Goal: Information Seeking & Learning: Understand process/instructions

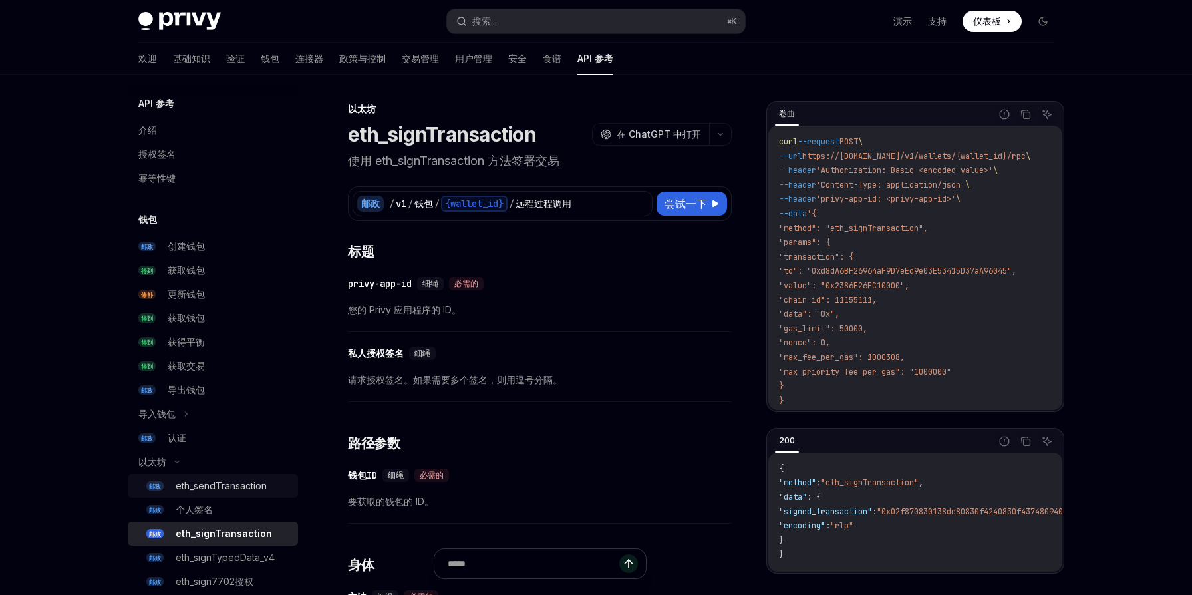
scroll to position [193, 0]
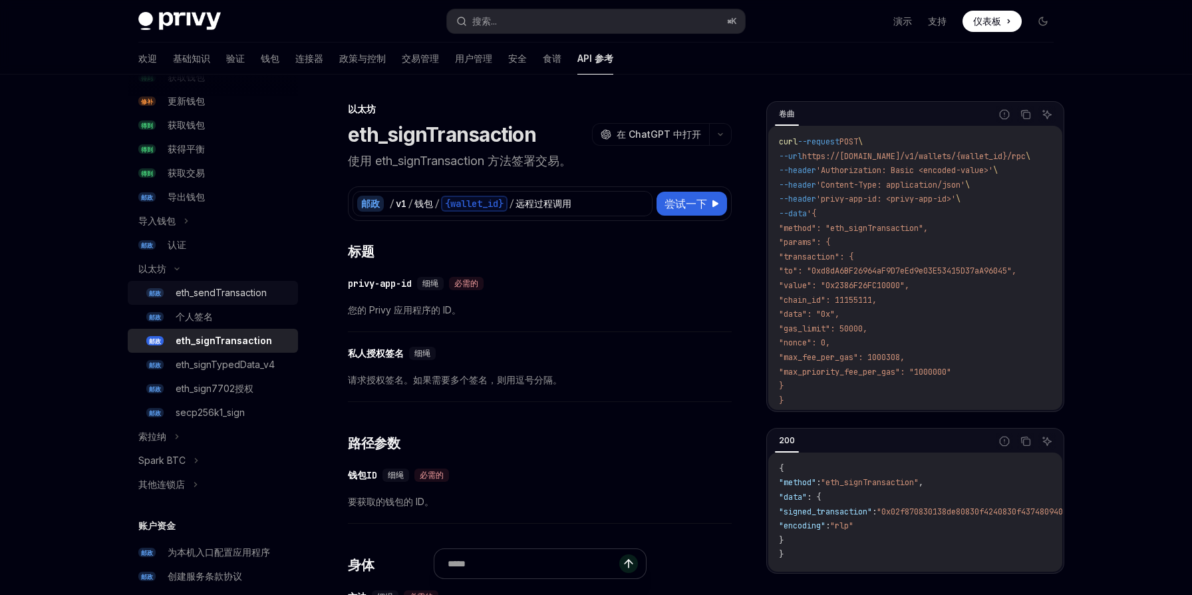
click at [253, 295] on font "eth_sendTransaction" at bounding box center [221, 292] width 91 height 11
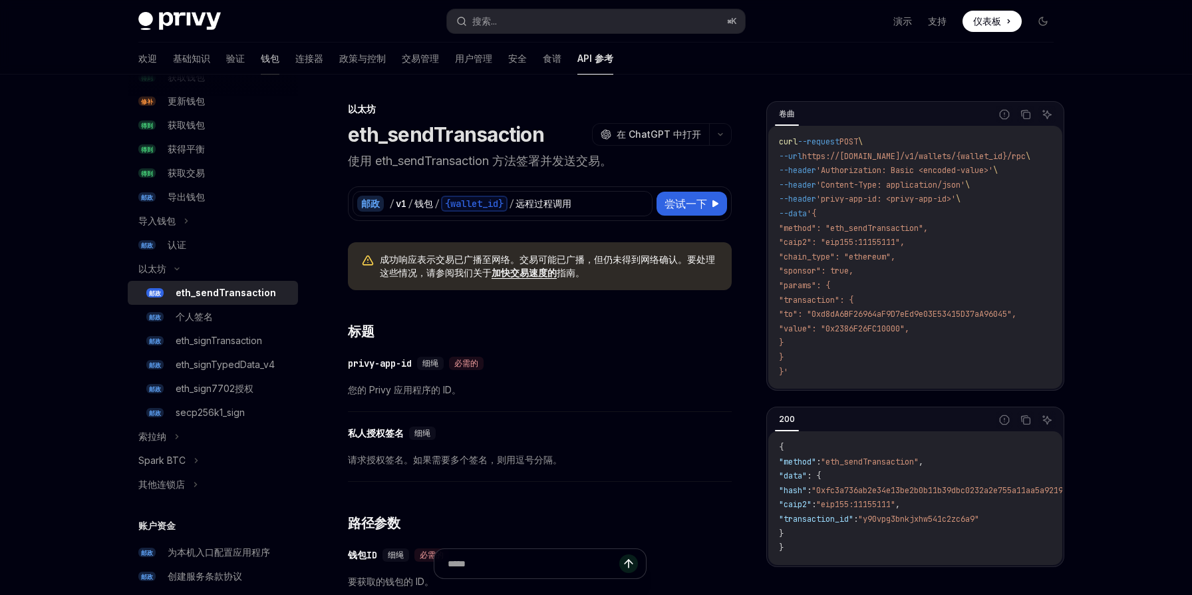
click at [261, 59] on font "钱包" at bounding box center [270, 58] width 19 height 11
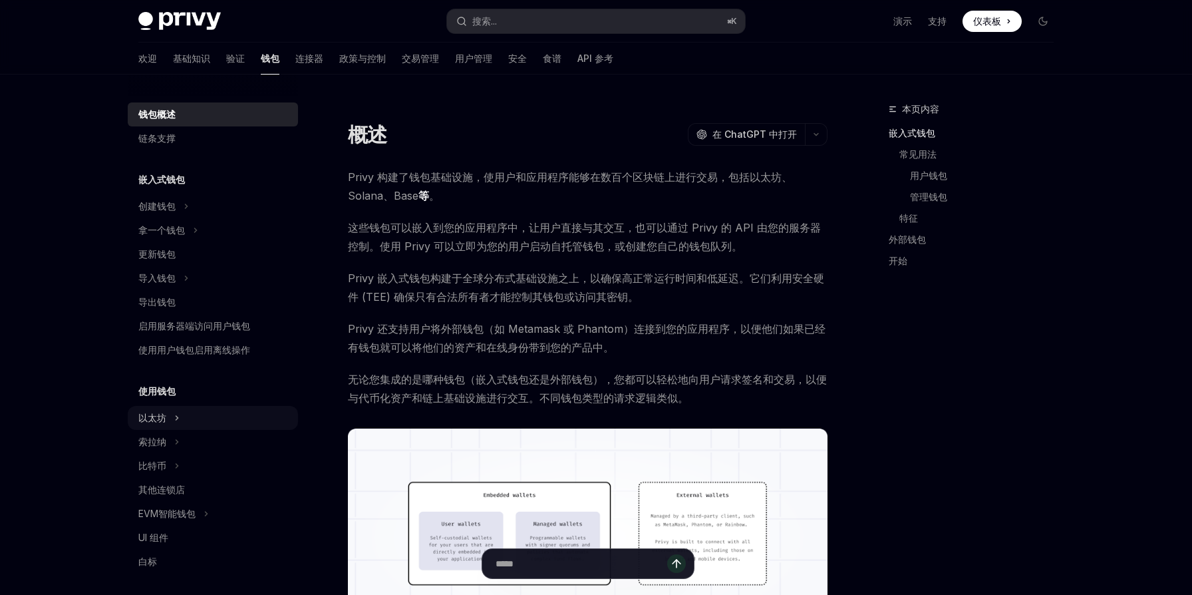
click at [222, 422] on div "以太坊" at bounding box center [213, 418] width 170 height 24
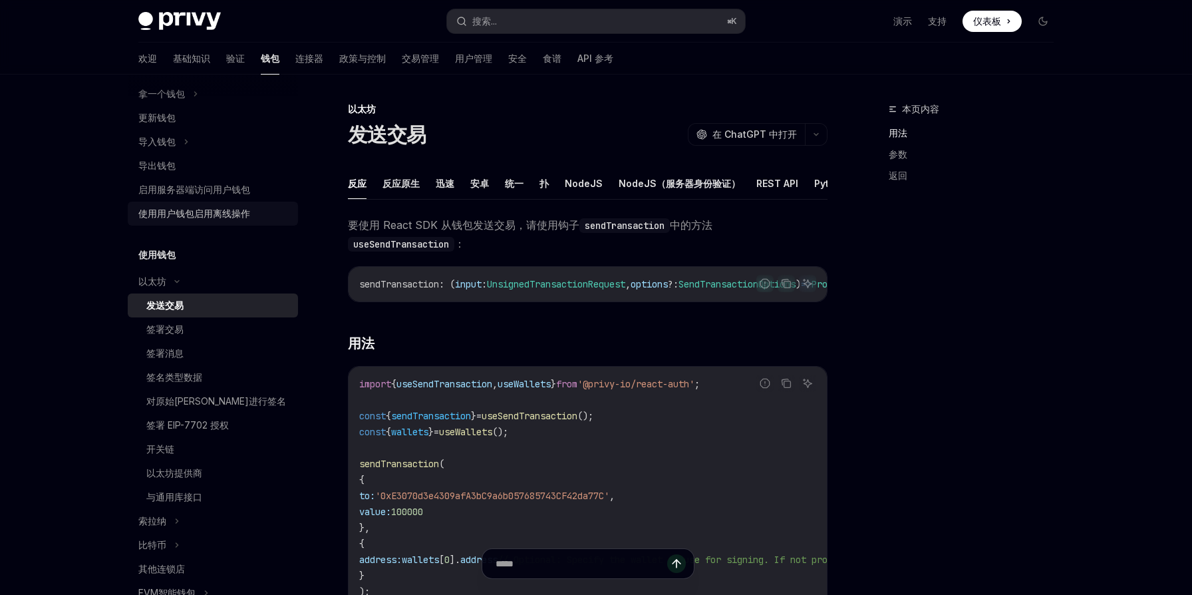
scroll to position [137, 0]
click at [229, 351] on div "签署消息" at bounding box center [218, 353] width 144 height 16
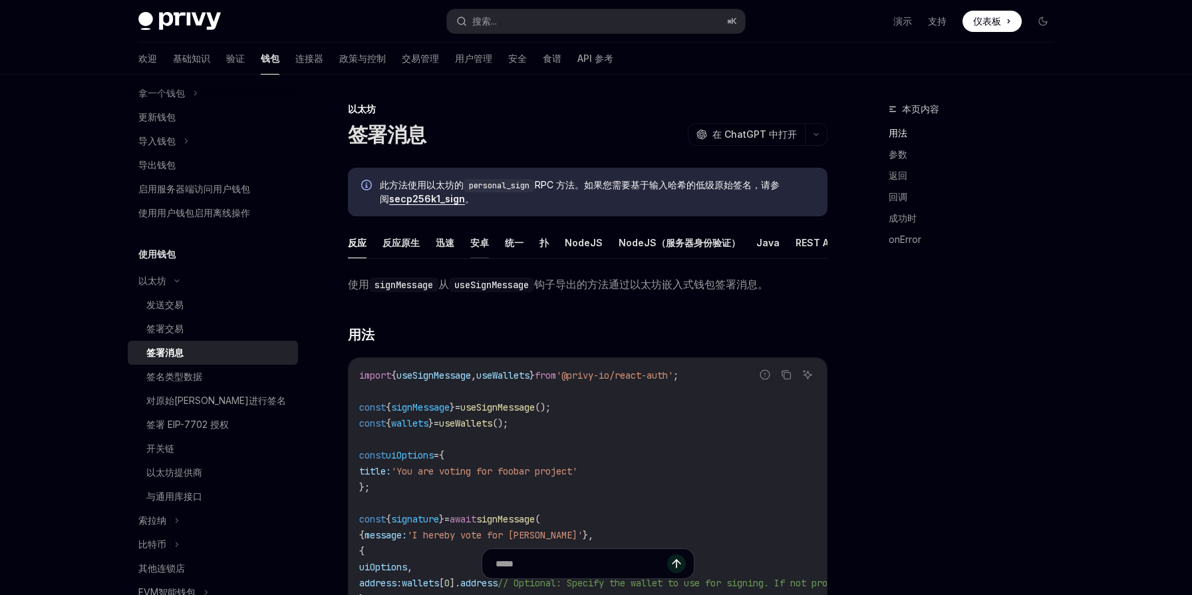
click at [475, 242] on font "安卓" at bounding box center [479, 242] width 19 height 11
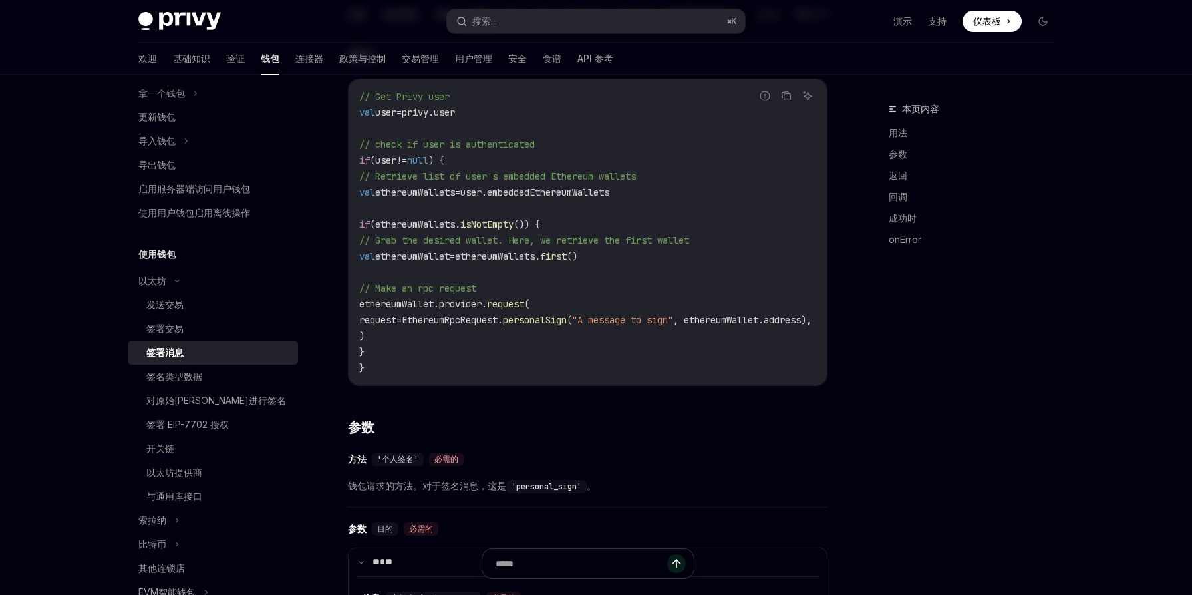
click at [571, 229] on code "// Get Privy user val user = privy.user // check if user is authenticated if (u…" at bounding box center [601, 231] width 484 height 287
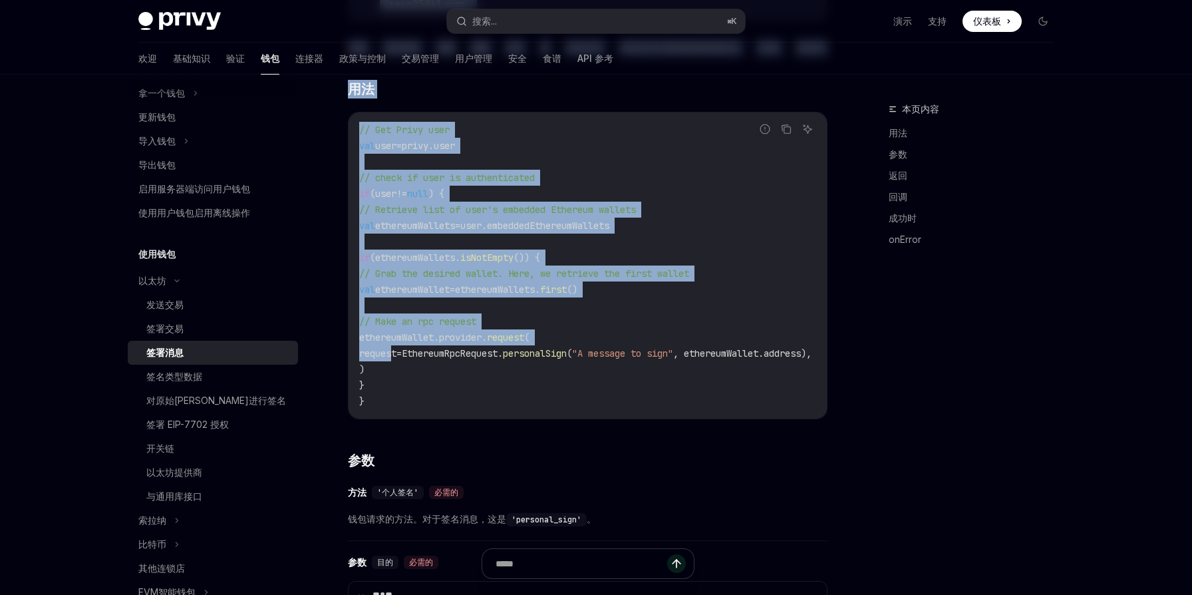
scroll to position [0, 8]
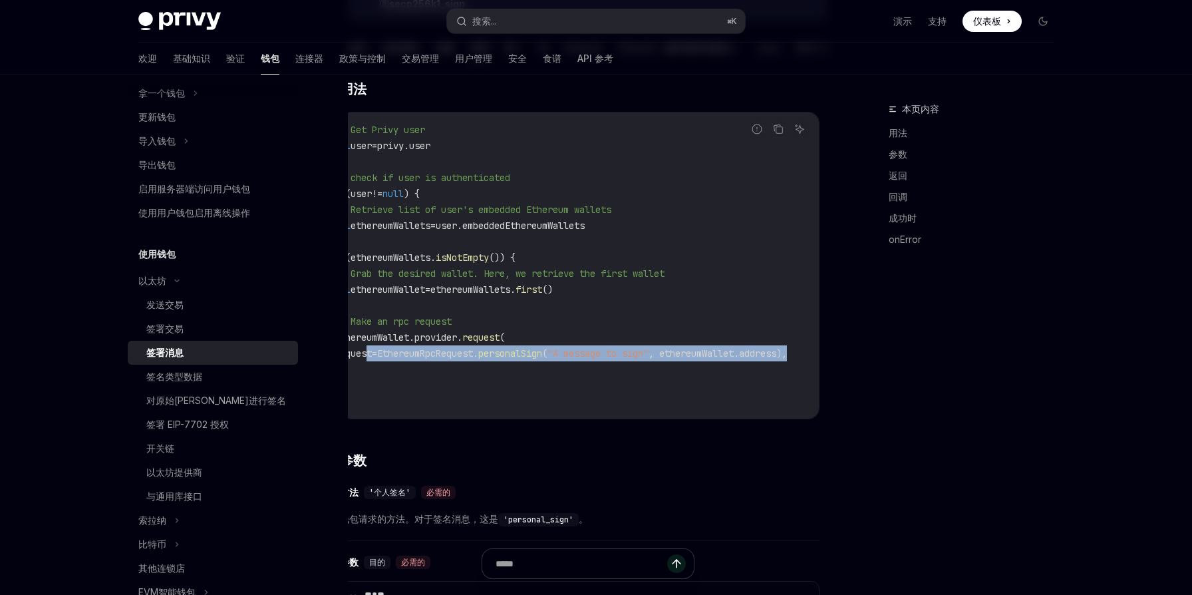
drag, startPoint x: 394, startPoint y: 355, endPoint x: 790, endPoint y: 351, distance: 395.9
click at [790, 351] on code "// Get Privy user val user = privy.user // check if user is authenticated if (u…" at bounding box center [577, 265] width 484 height 287
copy span "request = EthereumRpcRequest. personalSign ( "A message to sign" , ethereumWall…"
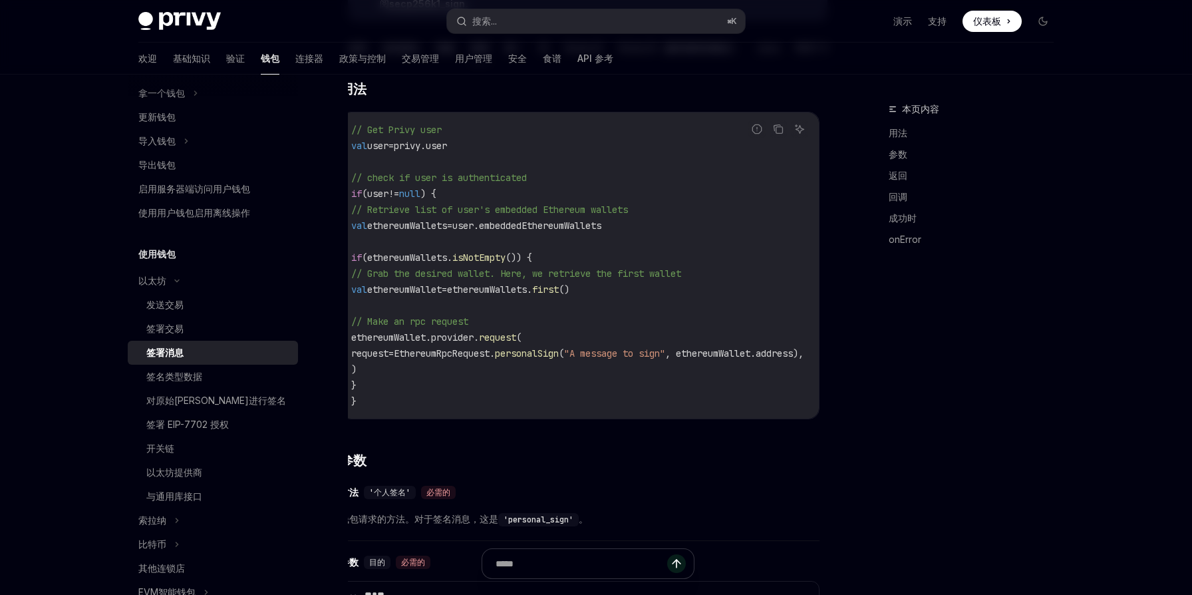
click at [614, 392] on code "// Get Privy user val user = privy.user // check if user is authenticated if (u…" at bounding box center [593, 265] width 484 height 287
click at [583, 333] on code "// Get Privy user val user = privy.user // check if user is authenticated if (u…" at bounding box center [593, 265] width 484 height 287
drag, startPoint x: 371, startPoint y: 331, endPoint x: 404, endPoint y: 376, distance: 55.2
click at [404, 378] on code "// Get Privy user val user = privy.user // check if user is authenticated if (u…" at bounding box center [593, 265] width 484 height 287
copy code "ethereumWallet.provider. request ( request = EthereumRpcRequest. personalSign (…"
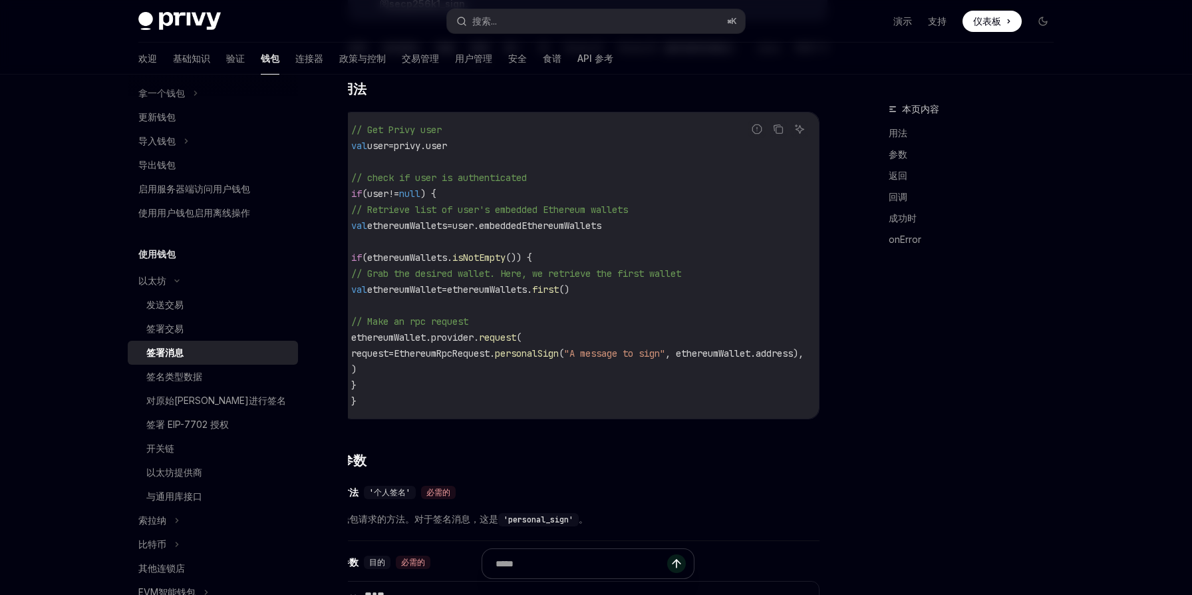
click at [501, 305] on code "// Get Privy user val user = privy.user // check if user is authenticated if (u…" at bounding box center [593, 265] width 484 height 287
click at [779, 130] on icon "复制代码块中的内容" at bounding box center [778, 129] width 11 height 11
click at [920, 361] on div "本页内容 用法 参数 返回 回调 成功时 onError" at bounding box center [963, 348] width 202 height 494
click at [184, 307] on div "发送交易" at bounding box center [218, 305] width 144 height 16
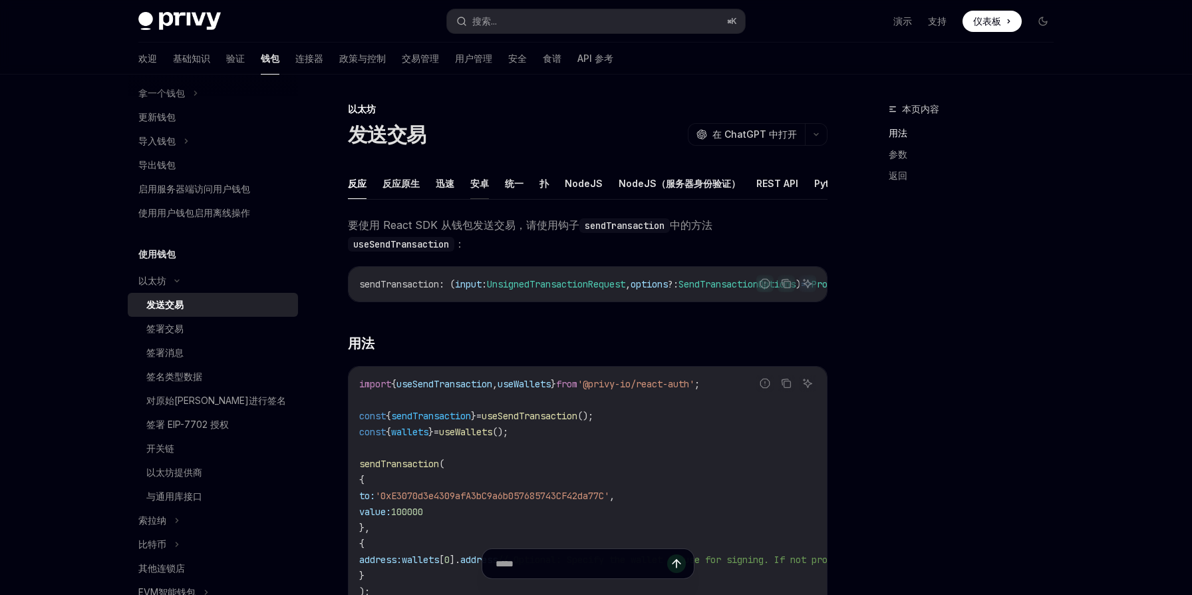
click at [487, 180] on font "安卓" at bounding box center [479, 183] width 19 height 11
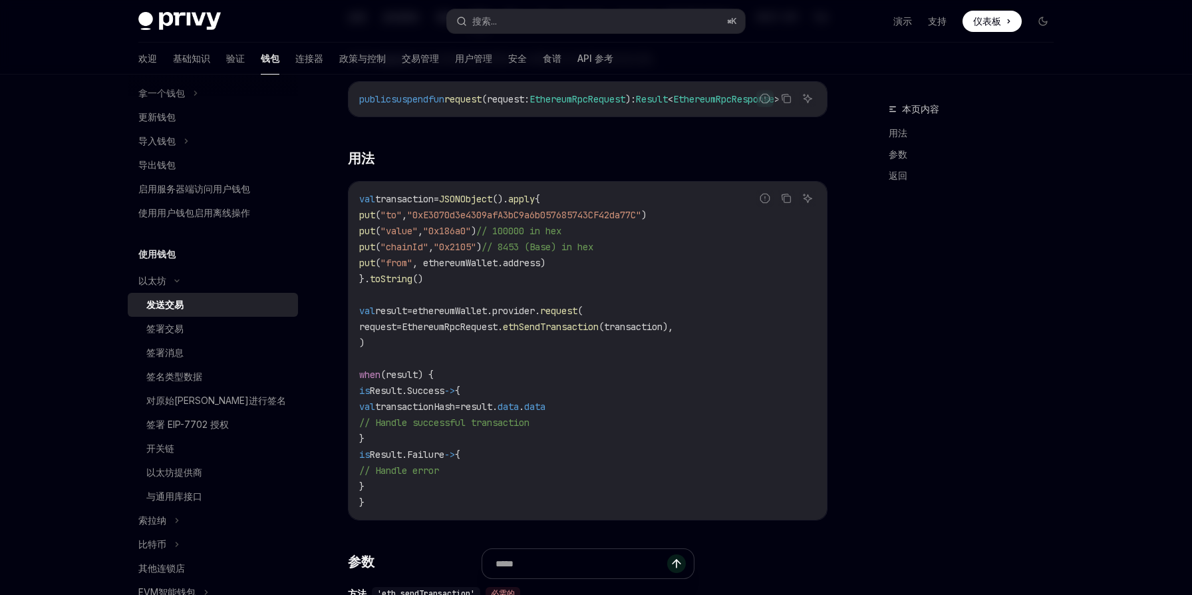
scroll to position [207, 0]
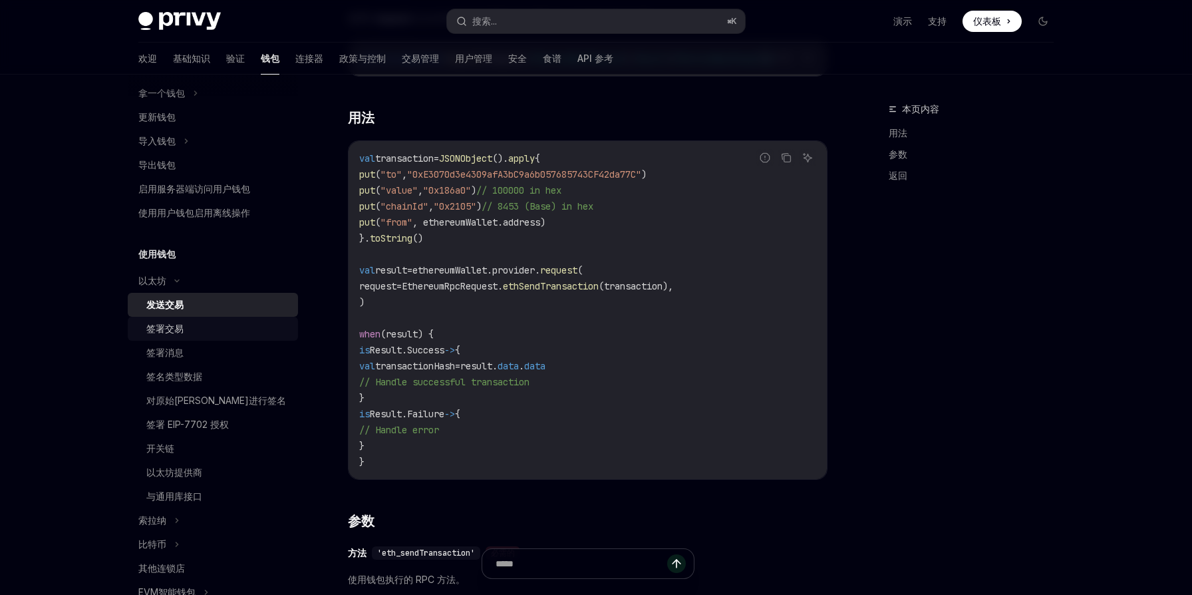
click at [181, 329] on font "签署交易" at bounding box center [164, 328] width 37 height 11
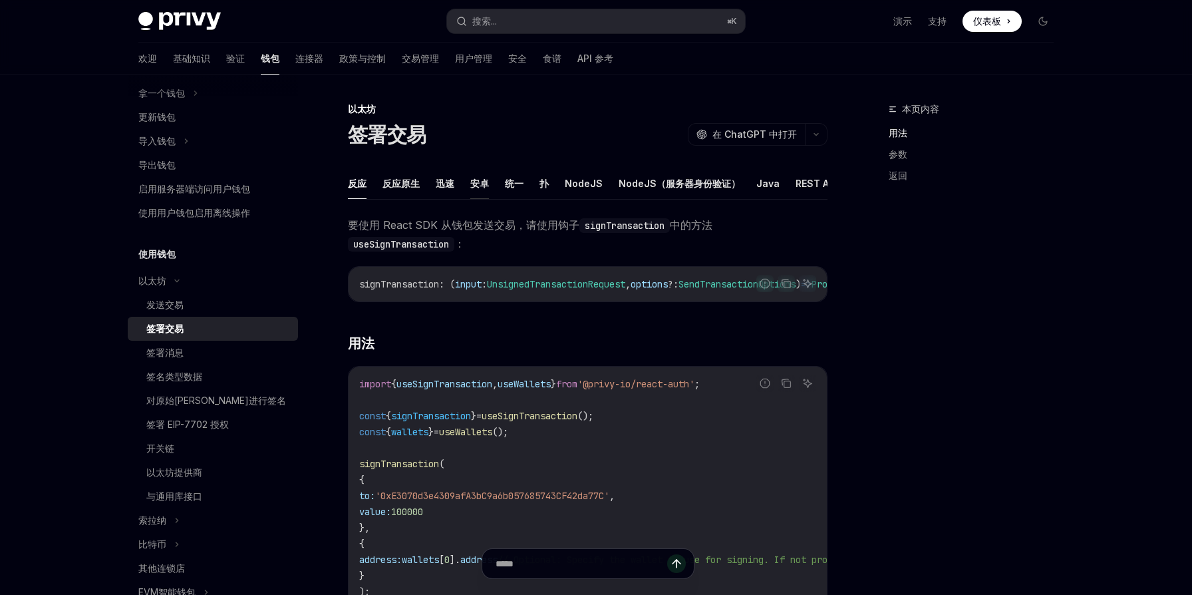
click at [484, 184] on font "安卓" at bounding box center [479, 183] width 19 height 11
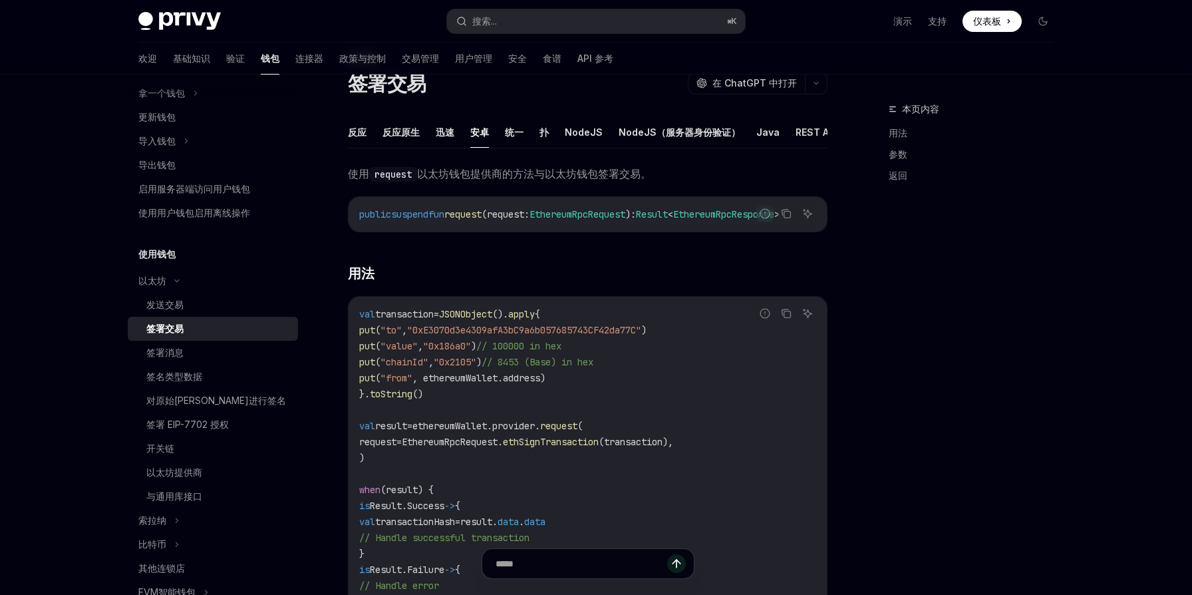
scroll to position [217, 0]
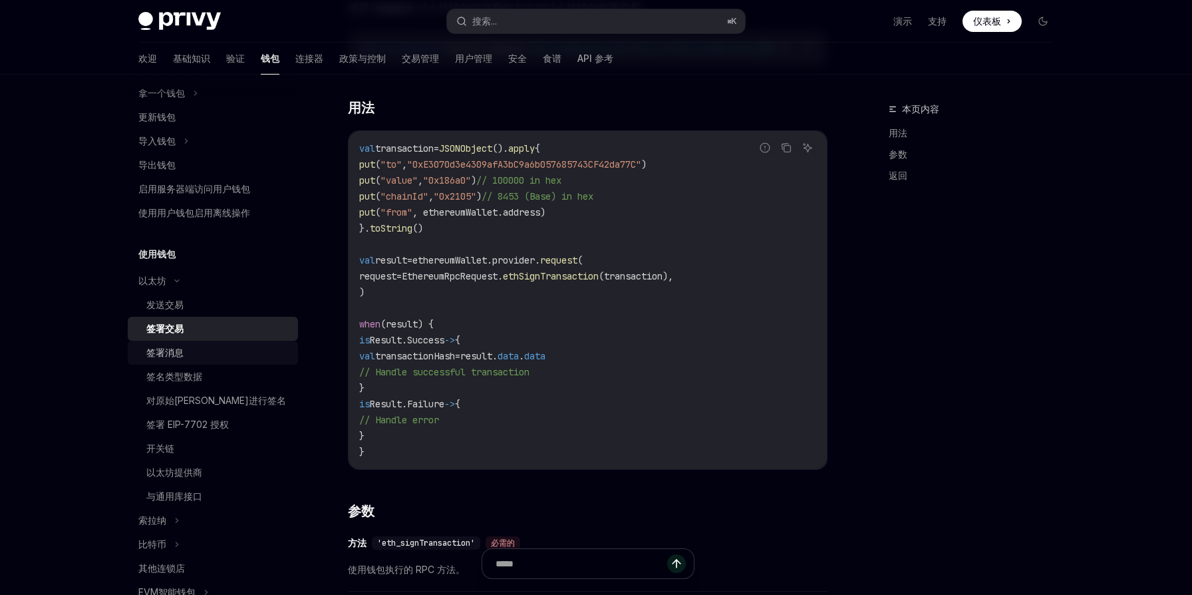
click at [187, 354] on div "签署消息" at bounding box center [218, 353] width 144 height 16
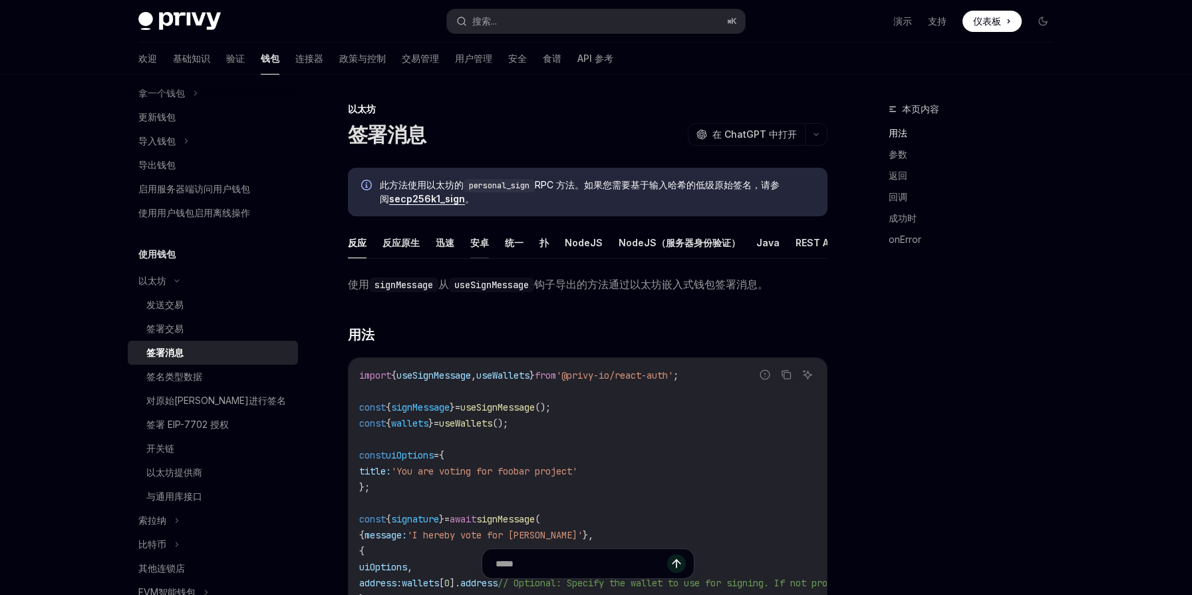
click at [482, 247] on font "安卓" at bounding box center [479, 242] width 19 height 11
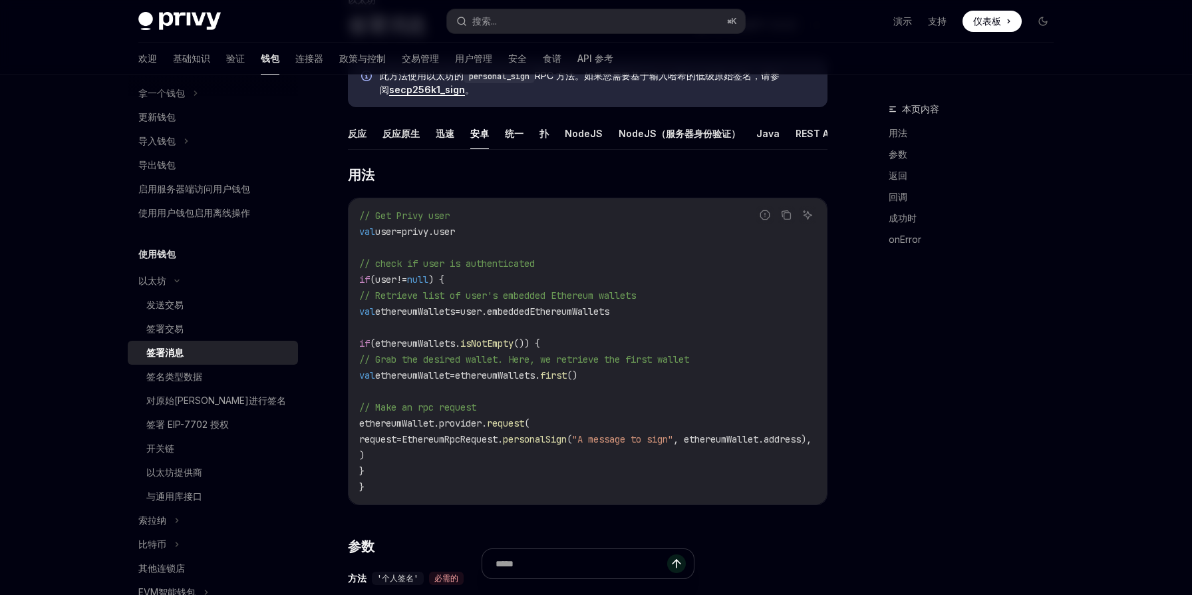
scroll to position [75, 0]
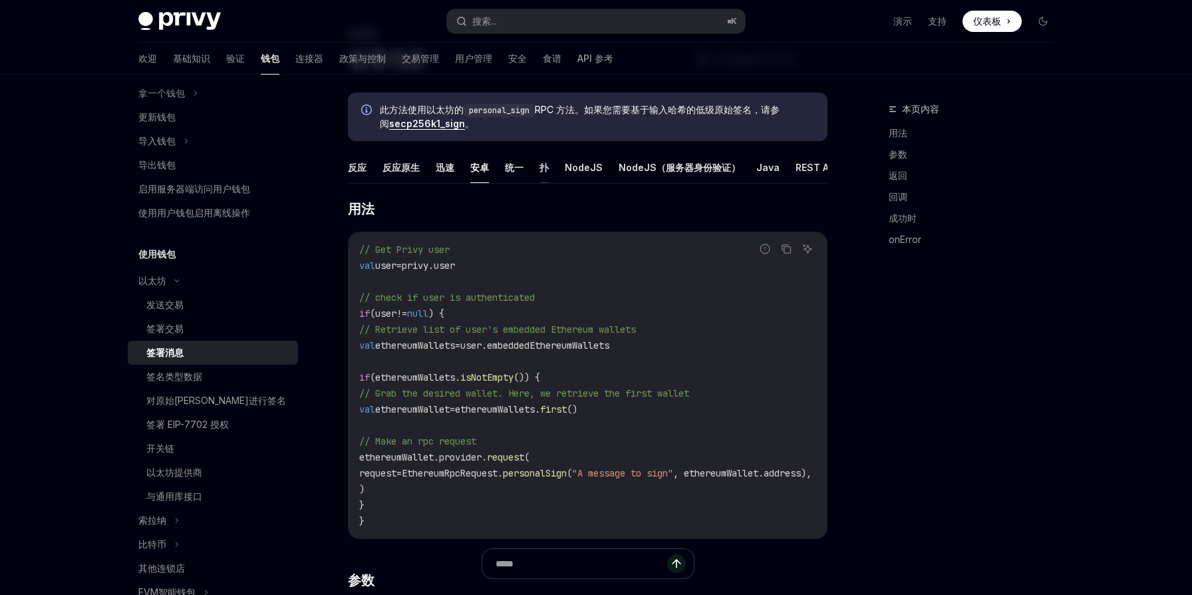
click at [544, 170] on font "扑" at bounding box center [544, 167] width 9 height 11
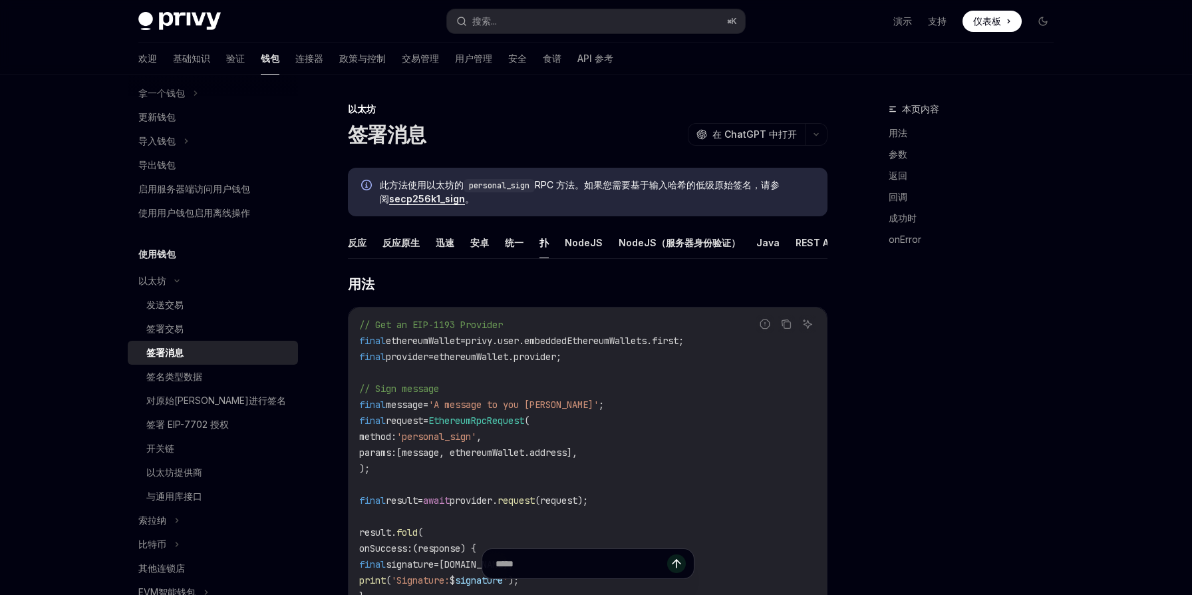
click at [1036, 119] on div "本页内容 用法 参数 返回 回调 成功时 onError" at bounding box center [977, 168] width 176 height 186
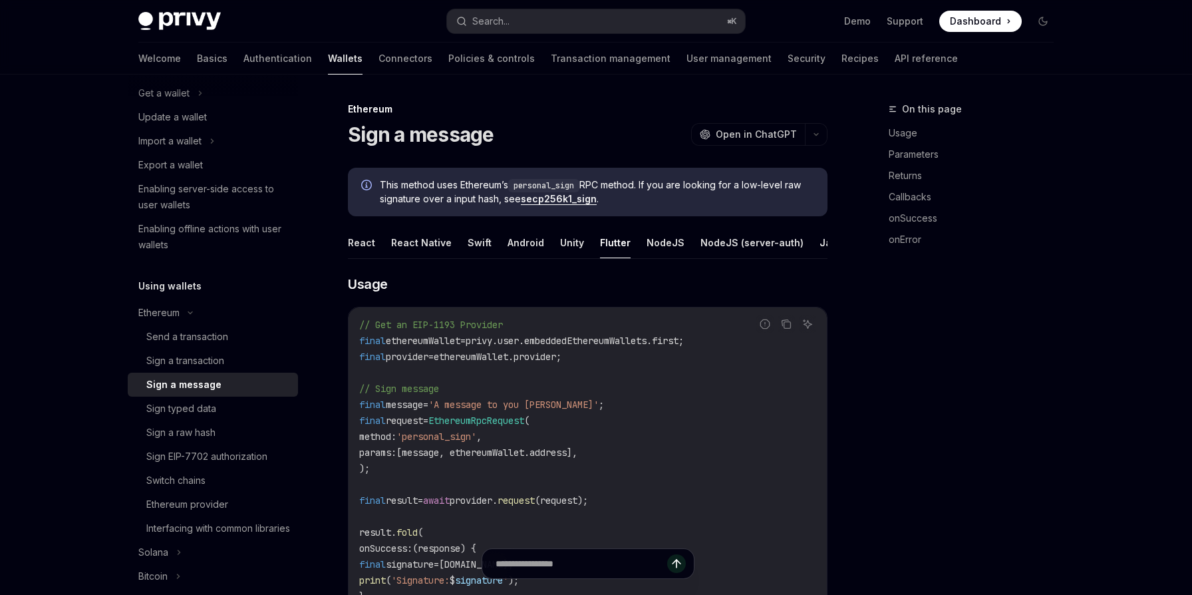
click at [900, 293] on div "On this page Usage Parameters Returns Callbacks onSuccess onError" at bounding box center [963, 348] width 202 height 494
click at [478, 245] on button "Swift" at bounding box center [480, 242] width 24 height 31
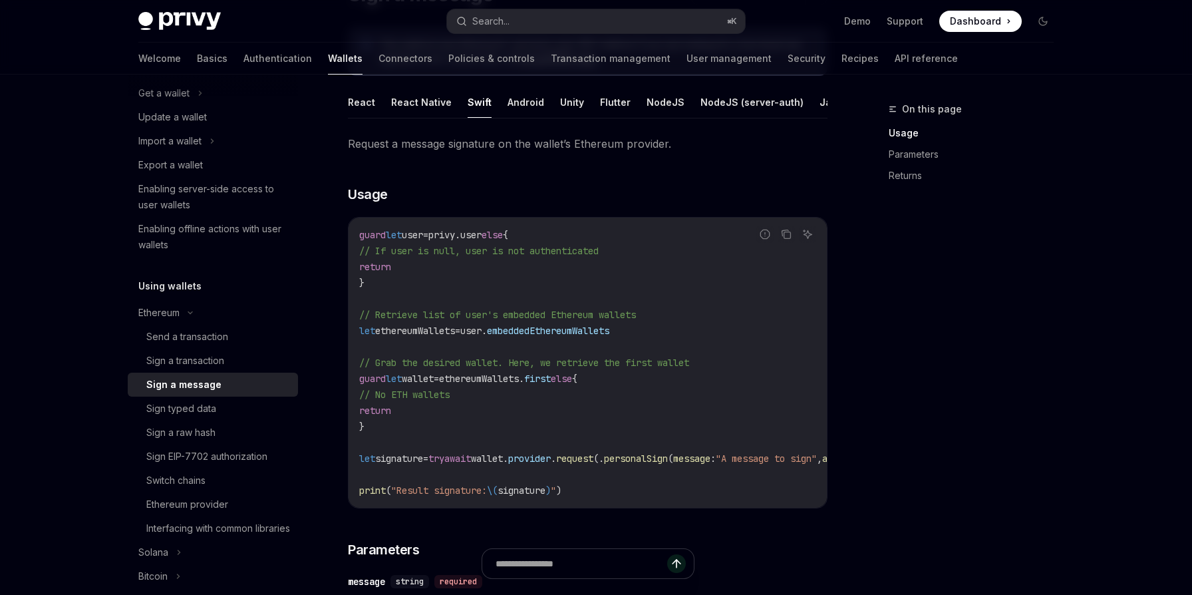
scroll to position [136, 0]
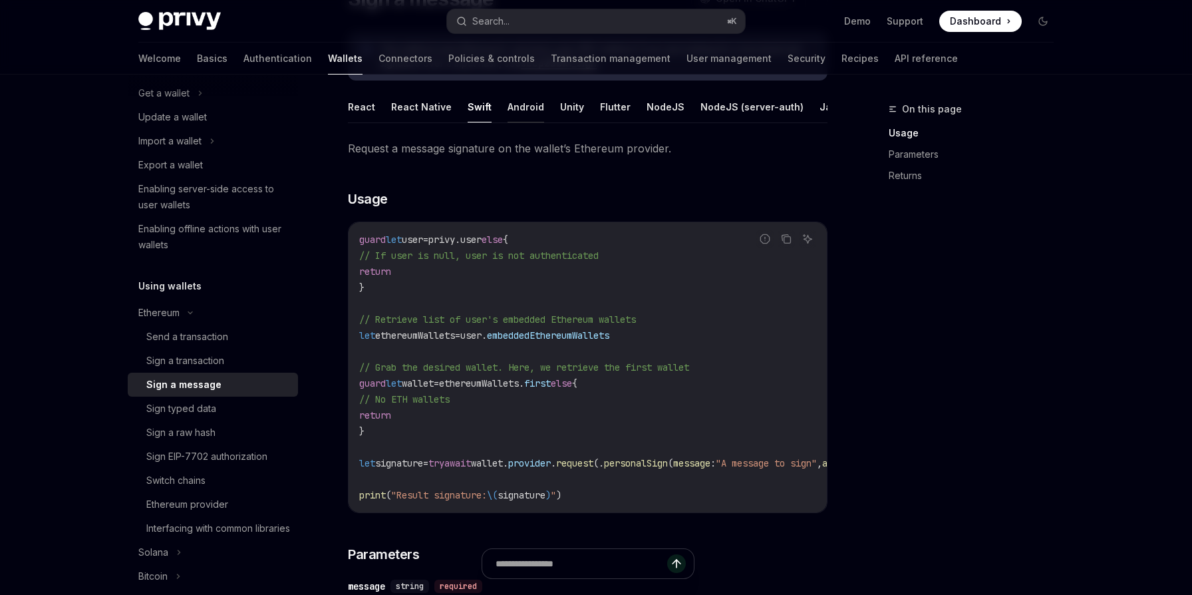
click at [518, 111] on button "Android" at bounding box center [526, 106] width 37 height 31
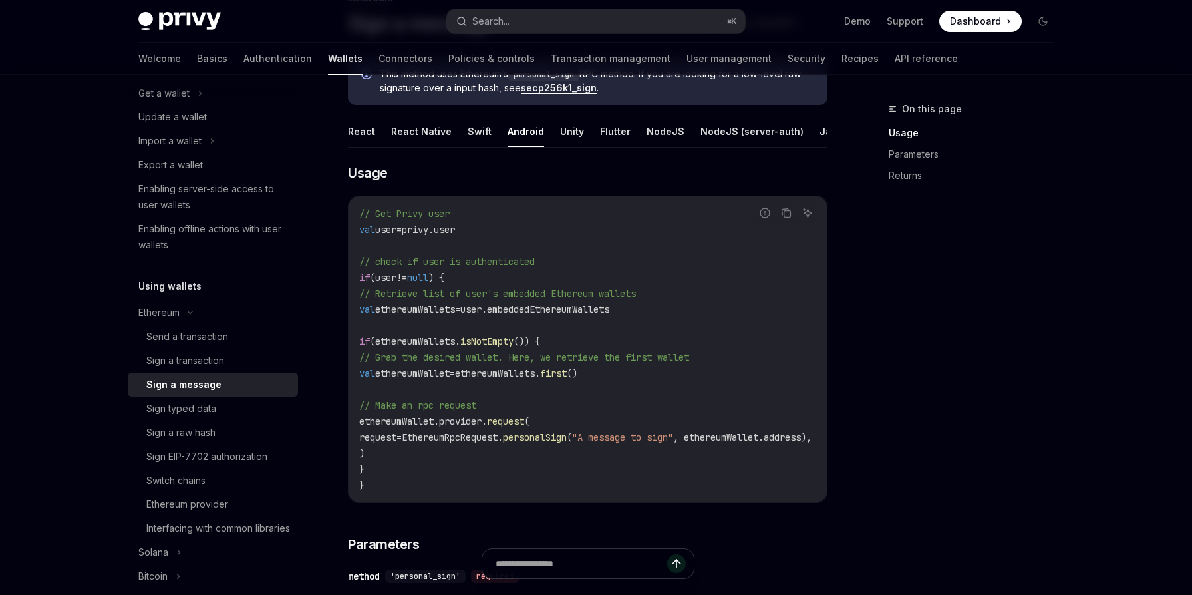
scroll to position [104, 0]
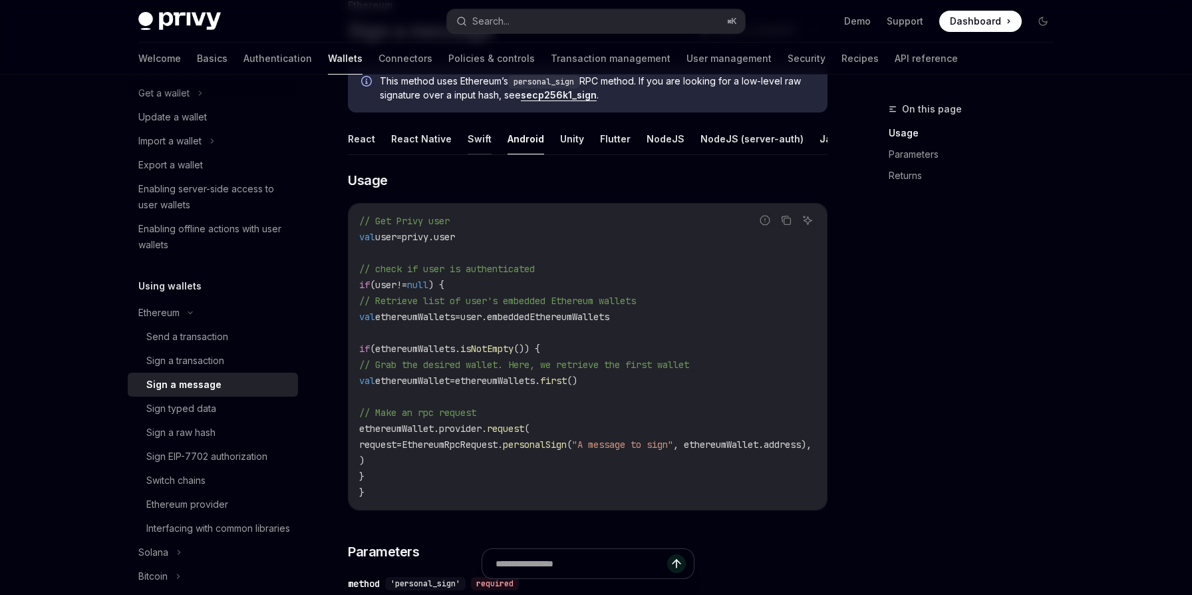
click at [477, 138] on button "Swift" at bounding box center [480, 138] width 24 height 31
type textarea "*"
